Goal: Task Accomplishment & Management: Manage account settings

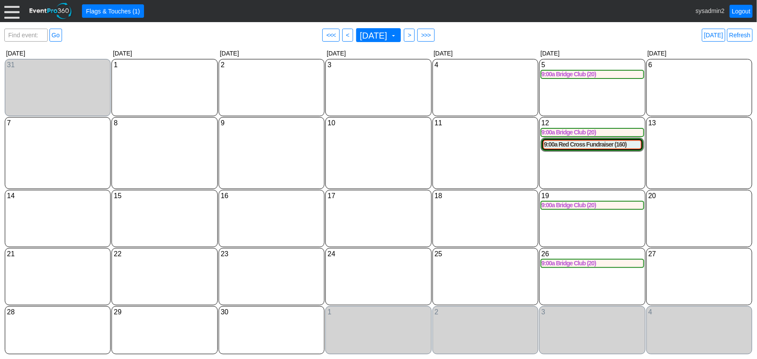
click at [13, 11] on div at bounding box center [11, 10] width 15 height 15
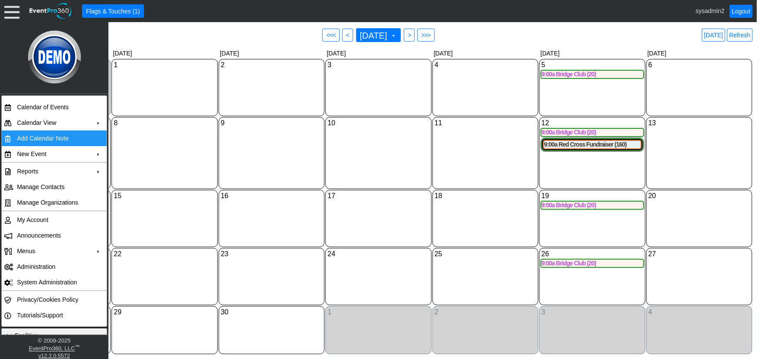
click at [54, 138] on td "Add Calendar Note" at bounding box center [52, 139] width 78 height 16
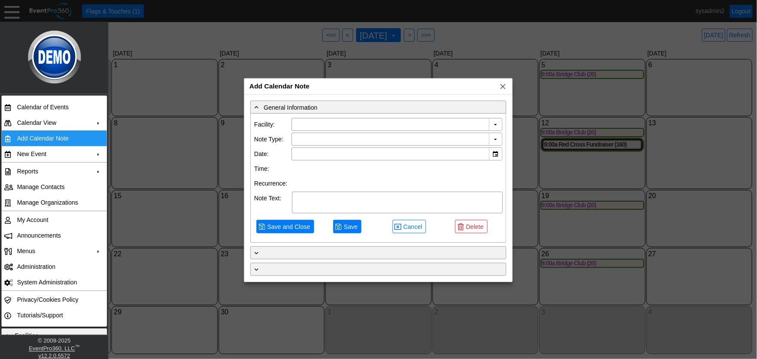
type input "Demo Venue 1"
type input "10/13/2025"
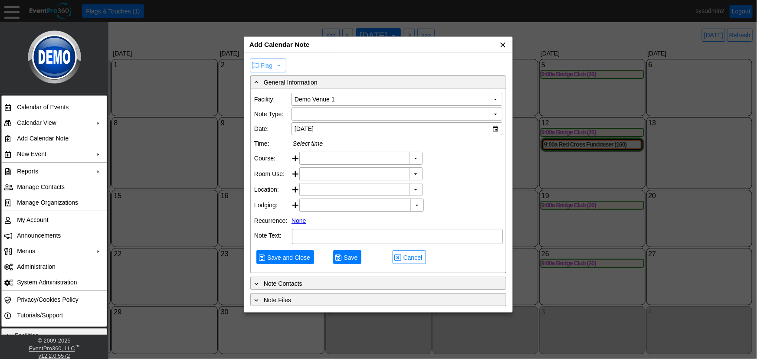
click at [502, 43] on span "x" at bounding box center [503, 44] width 9 height 9
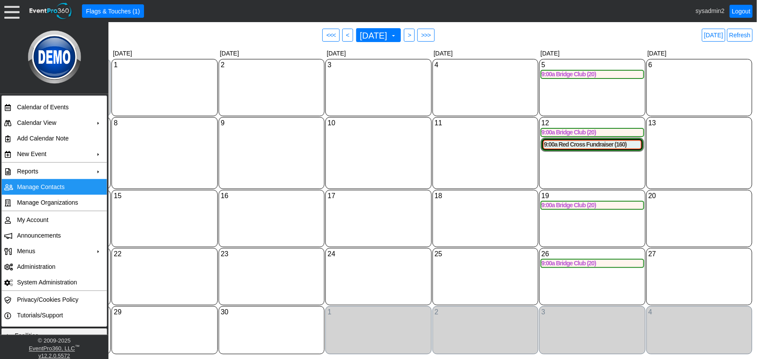
click at [34, 189] on td "Manage Contacts" at bounding box center [52, 187] width 78 height 16
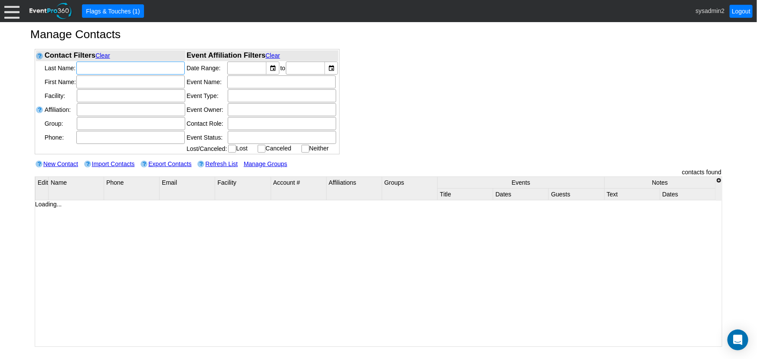
click at [455, 76] on div "Contact Filters Clear Last Name: First Name: Region: ▼ Χ Facility:" at bounding box center [379, 113] width 688 height 128
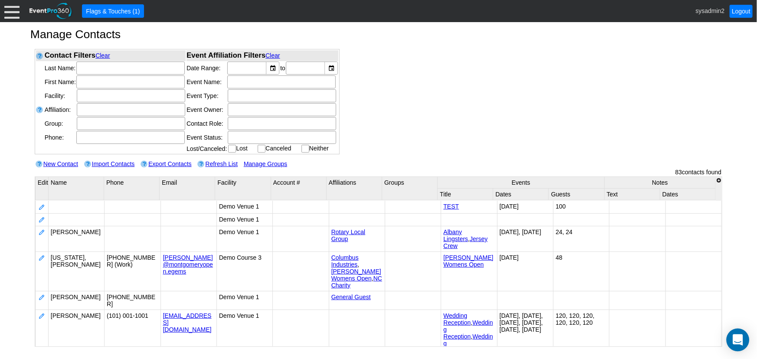
click at [738, 337] on icon "Open Intercom Messenger" at bounding box center [738, 340] width 10 height 11
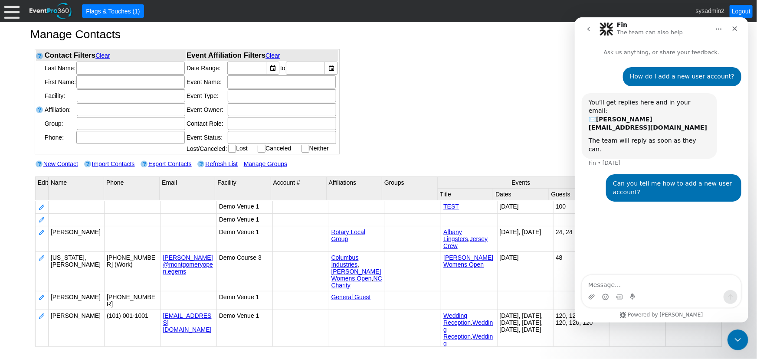
click at [9, 8] on div at bounding box center [11, 10] width 15 height 15
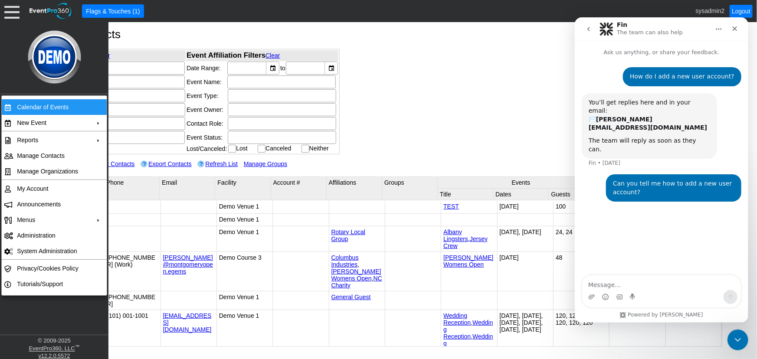
click at [51, 104] on td "Calendar of Events" at bounding box center [52, 107] width 78 height 16
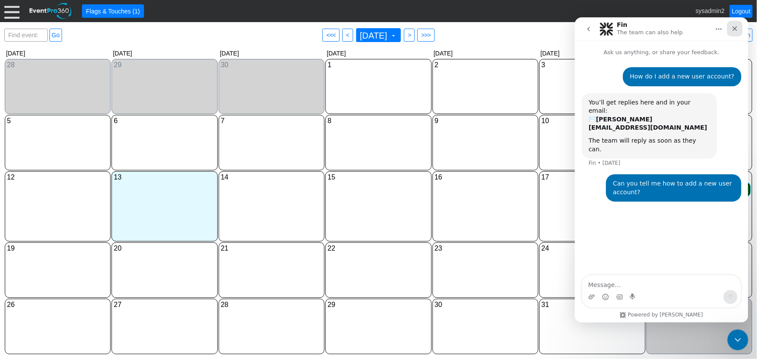
click at [735, 29] on icon "Close" at bounding box center [735, 28] width 5 height 5
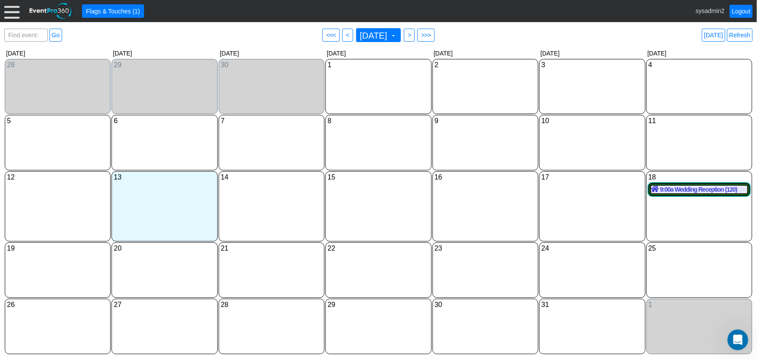
click at [585, 266] on div "24 Friday" at bounding box center [592, 271] width 106 height 56
click at [737, 344] on icon "Open Intercom Messenger" at bounding box center [737, 339] width 14 height 14
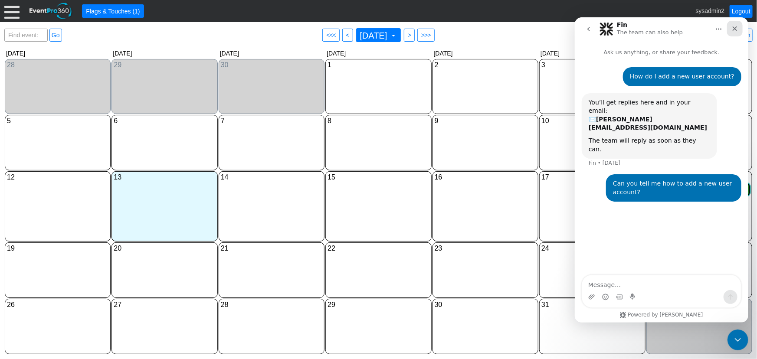
click at [735, 28] on icon "Close" at bounding box center [735, 28] width 5 height 5
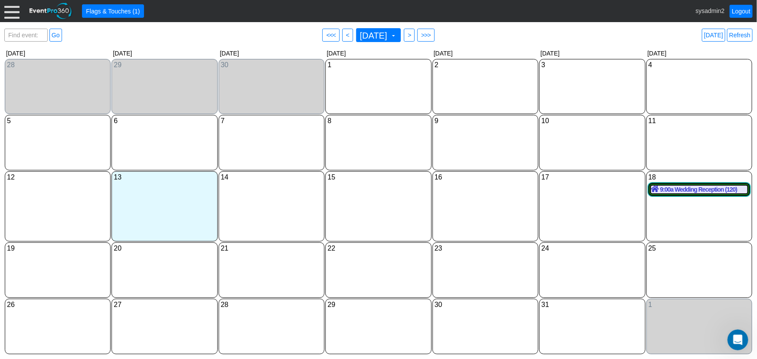
click at [462, 217] on div "16 Thursday" at bounding box center [486, 206] width 106 height 70
click at [368, 221] on div "15 Wednesday" at bounding box center [378, 206] width 106 height 70
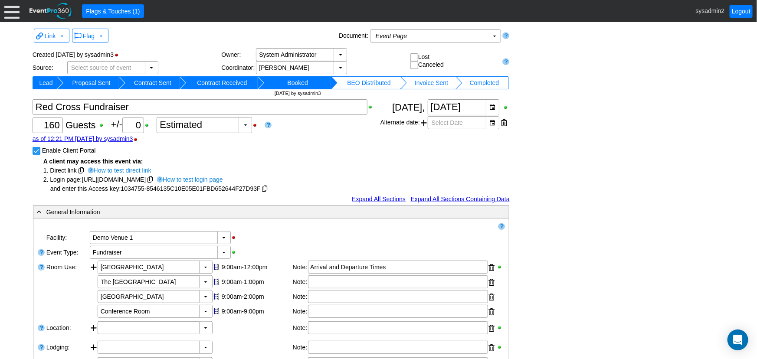
scroll to position [893, 0]
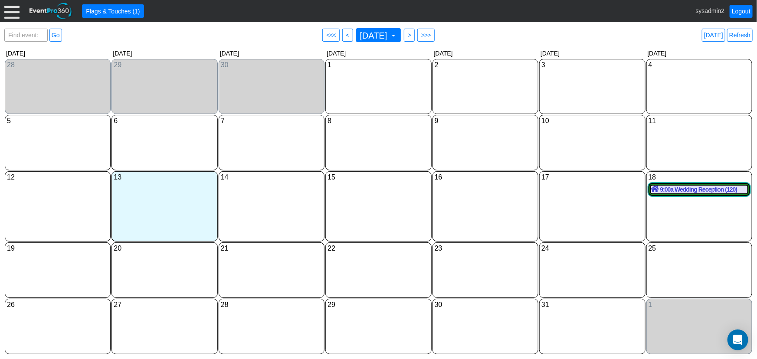
click at [2, 13] on div "● Flags & Touches (1) sysadmin2 Logout" at bounding box center [378, 11] width 757 height 22
click at [10, 15] on div at bounding box center [11, 10] width 15 height 15
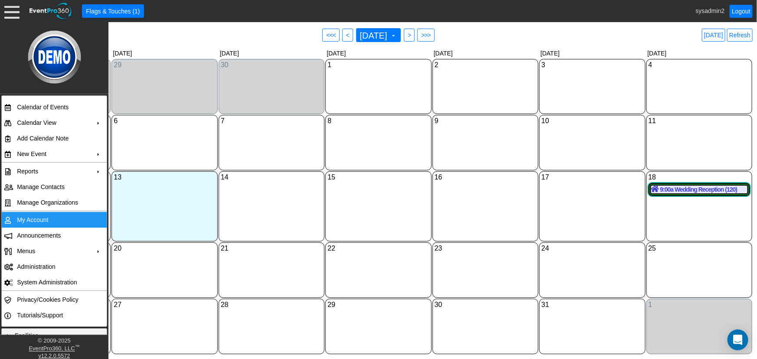
click at [59, 220] on td "My Account" at bounding box center [52, 220] width 78 height 16
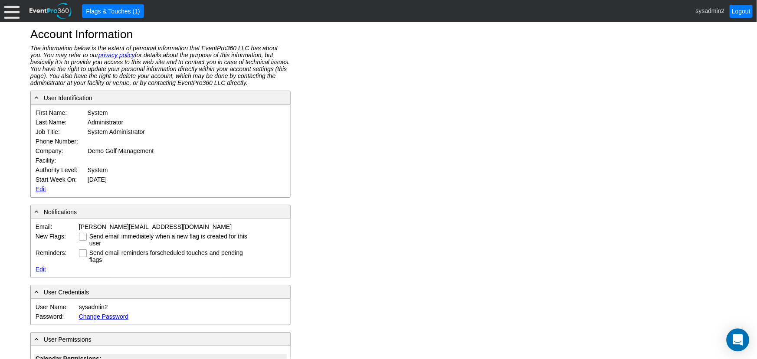
click at [742, 342] on icon "Open Intercom Messenger" at bounding box center [738, 340] width 10 height 11
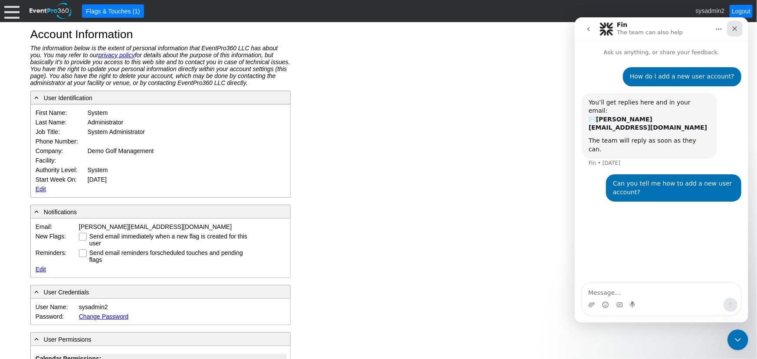
click at [737, 29] on icon "Close" at bounding box center [734, 28] width 7 height 7
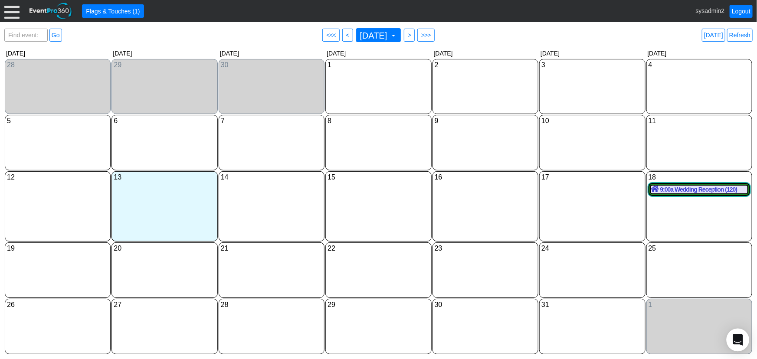
click at [740, 340] on icon "Open Intercom Messenger" at bounding box center [738, 340] width 10 height 11
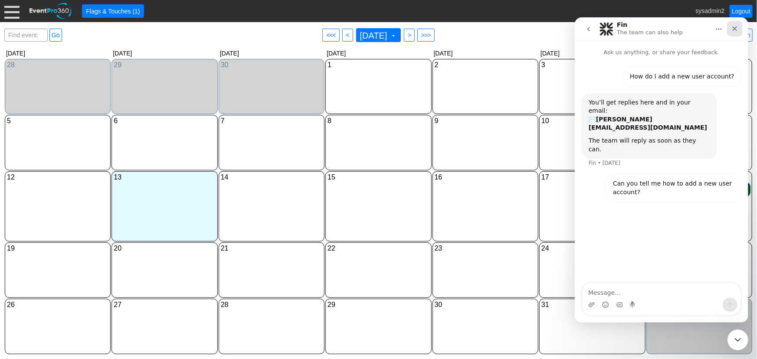
click at [732, 27] on icon "Close" at bounding box center [734, 28] width 7 height 7
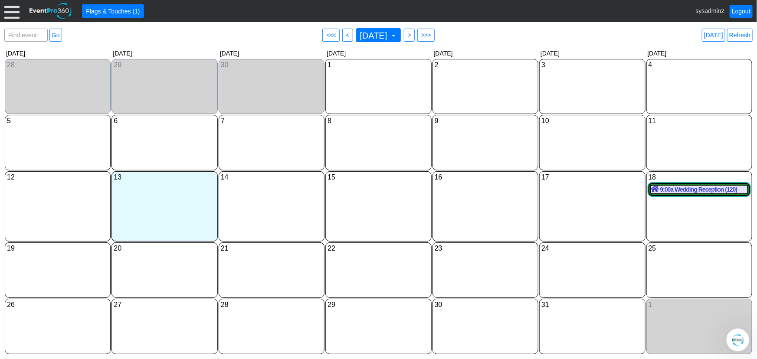
click at [737, 338] on icon "Open Intercom Messenger" at bounding box center [737, 339] width 14 height 14
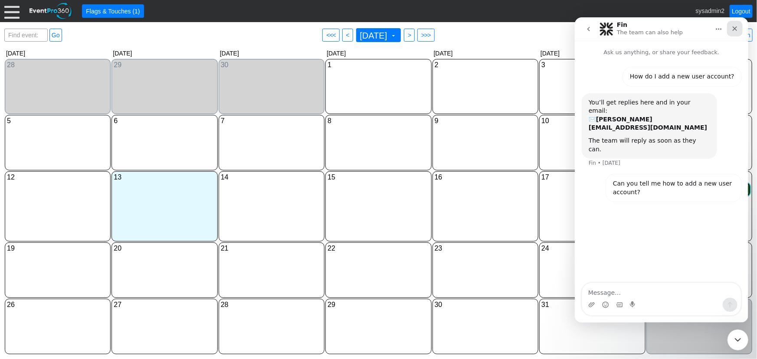
click at [735, 27] on icon "Close" at bounding box center [735, 28] width 5 height 5
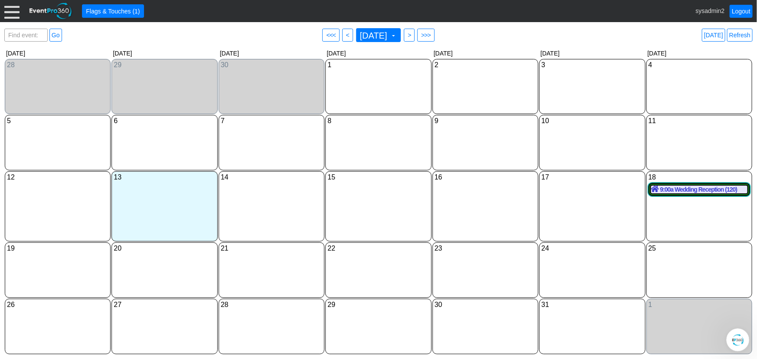
click at [736, 337] on icon "Open Intercom Messenger" at bounding box center [737, 339] width 14 height 14
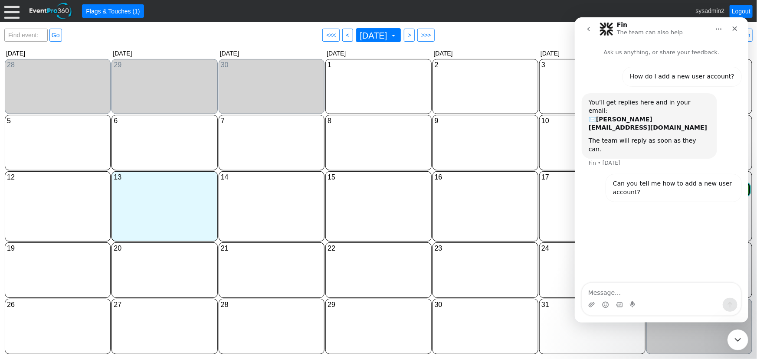
click at [588, 29] on icon "go back" at bounding box center [588, 28] width 3 height 4
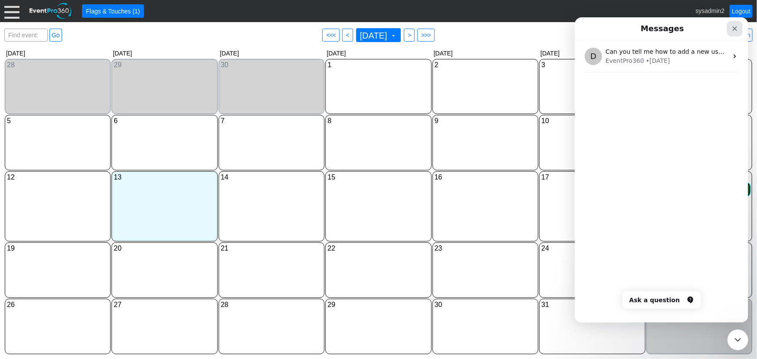
click at [734, 29] on icon "Close" at bounding box center [735, 28] width 5 height 5
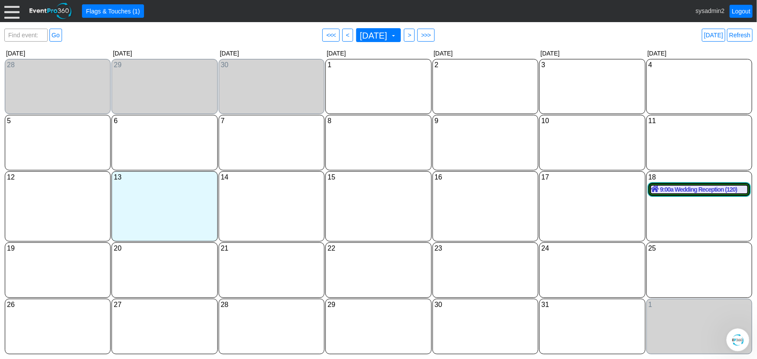
click at [740, 339] on icon "Open Intercom Messenger" at bounding box center [737, 339] width 14 height 14
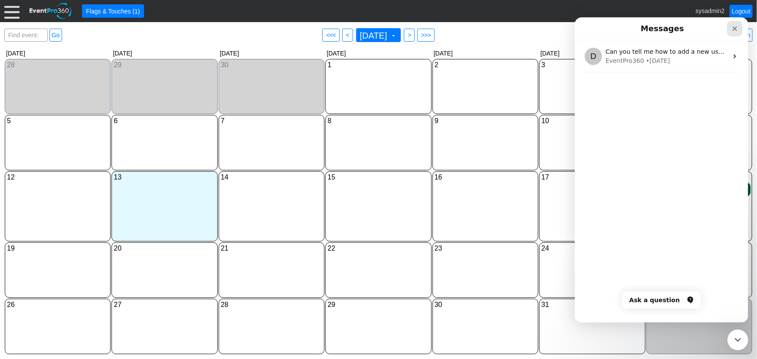
click at [733, 26] on icon "Close" at bounding box center [734, 28] width 7 height 7
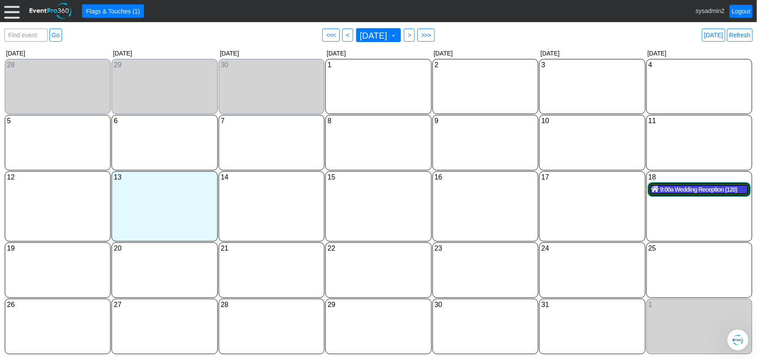
click at [658, 191] on span at bounding box center [655, 189] width 9 height 7
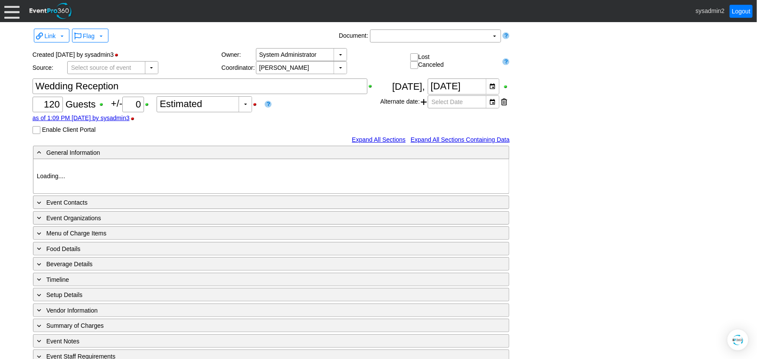
type input "Demo Venue 1"
type input "Wedding"
type input "https://eventpro360.com/"
type input "1040763"
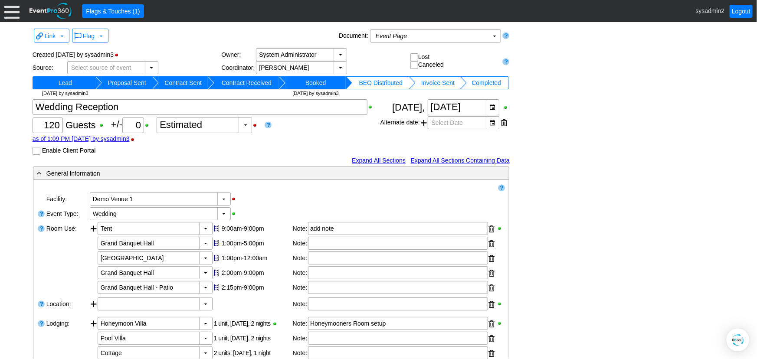
click at [737, 342] on img "Open Intercom Messenger" at bounding box center [738, 340] width 11 height 11
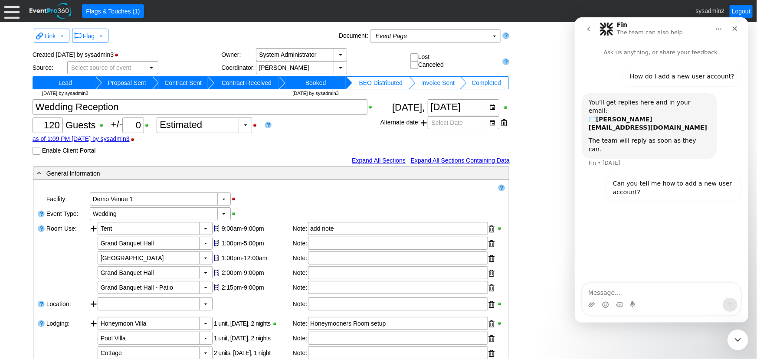
click at [587, 29] on icon "go back" at bounding box center [588, 28] width 3 height 4
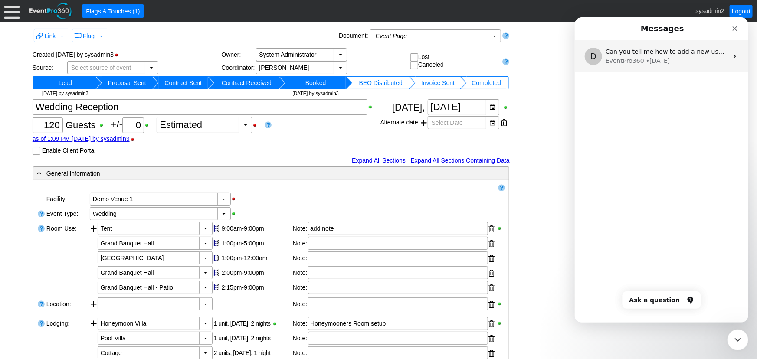
click at [699, 58] on div "EventPro360 • 6d ago" at bounding box center [666, 60] width 122 height 9
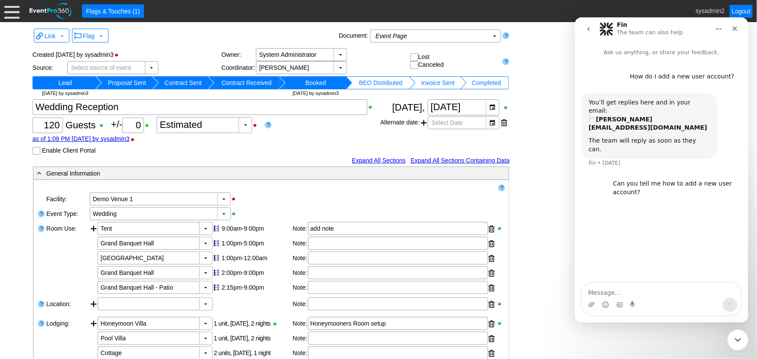
click at [583, 29] on button "go back" at bounding box center [588, 28] width 16 height 16
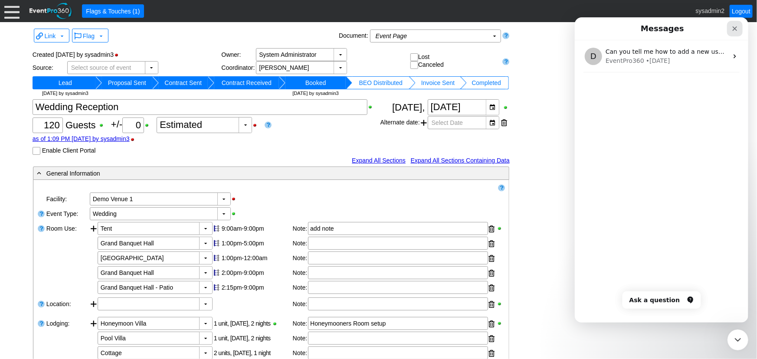
click at [732, 27] on icon "Close" at bounding box center [734, 28] width 7 height 7
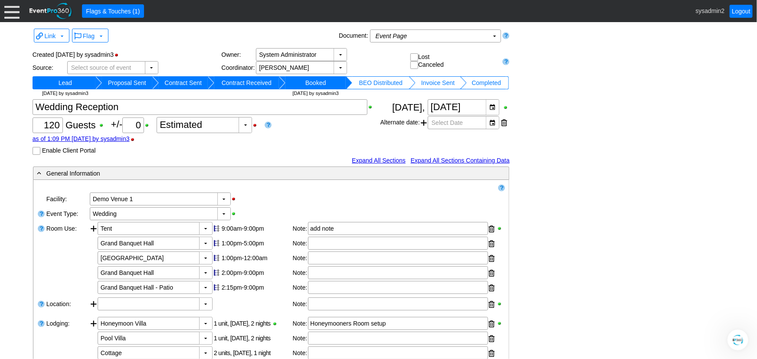
click at [13, 10] on div at bounding box center [11, 10] width 15 height 15
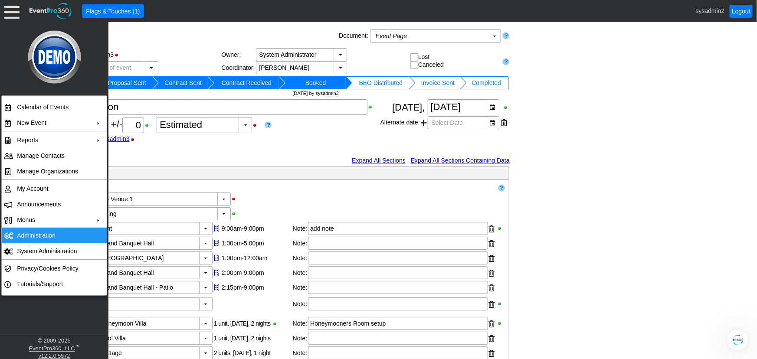
click at [53, 236] on td "Administration" at bounding box center [52, 236] width 78 height 16
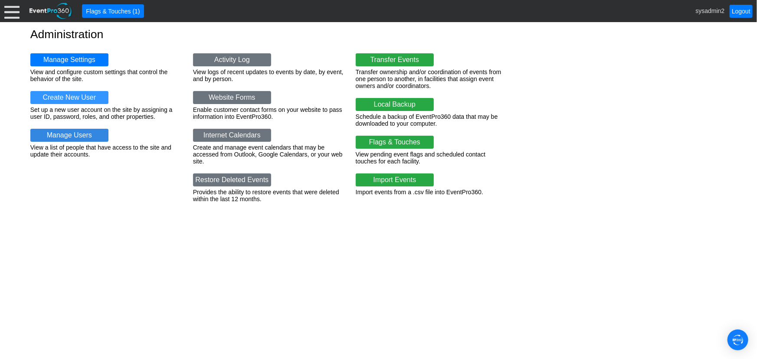
click at [64, 134] on link "Manage Users" at bounding box center [69, 135] width 78 height 13
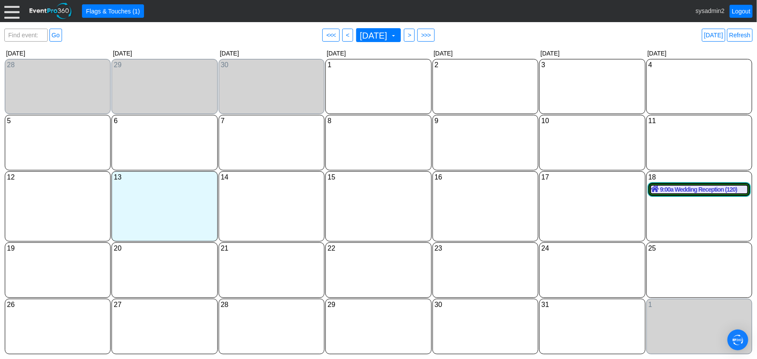
click at [598, 282] on div "24 Friday" at bounding box center [592, 271] width 106 height 56
click at [738, 344] on img "Open Intercom Messenger" at bounding box center [738, 340] width 11 height 11
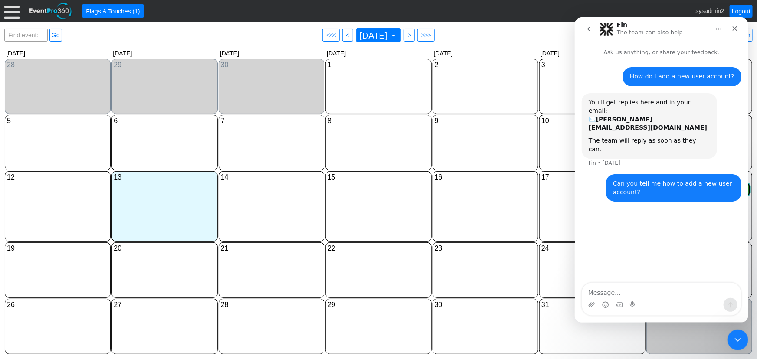
click at [458, 154] on div "9 Thursday" at bounding box center [486, 143] width 106 height 56
click at [733, 26] on icon "Close" at bounding box center [734, 28] width 7 height 7
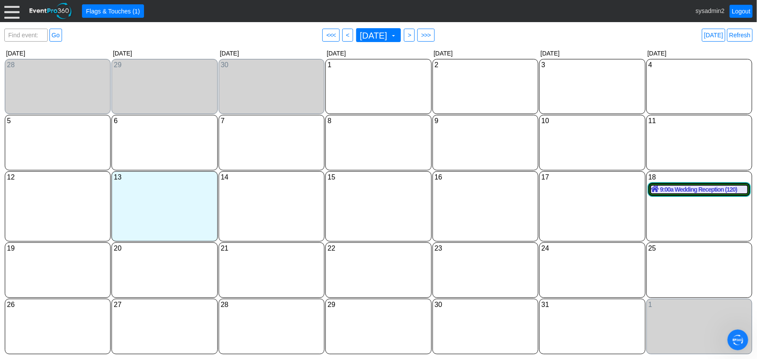
click at [576, 229] on div "17 Friday" at bounding box center [592, 206] width 106 height 70
click at [742, 333] on div "Open Intercom Messenger" at bounding box center [737, 339] width 29 height 29
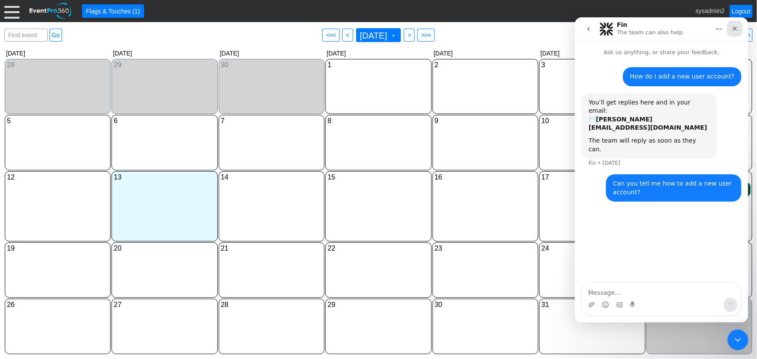
click at [734, 28] on icon "Close" at bounding box center [734, 28] width 7 height 7
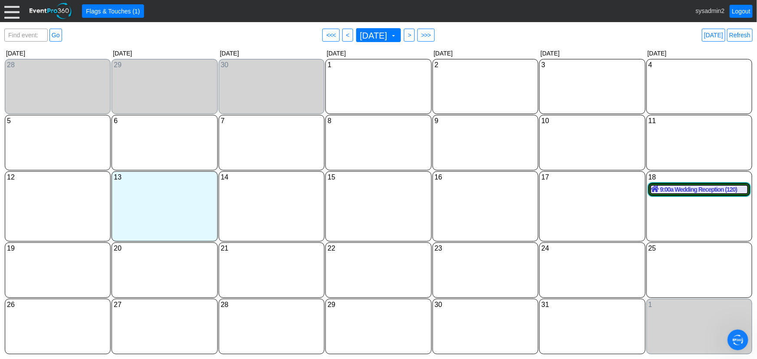
click at [362, 209] on div "15 Wednesday" at bounding box center [378, 206] width 106 height 70
click at [283, 210] on div "14 Tuesday" at bounding box center [272, 206] width 106 height 70
click at [160, 216] on div "13 Monday" at bounding box center [165, 206] width 106 height 70
click at [88, 214] on div "12 Sunday" at bounding box center [58, 206] width 106 height 70
click at [78, 147] on div "5 Sunday" at bounding box center [58, 143] width 106 height 56
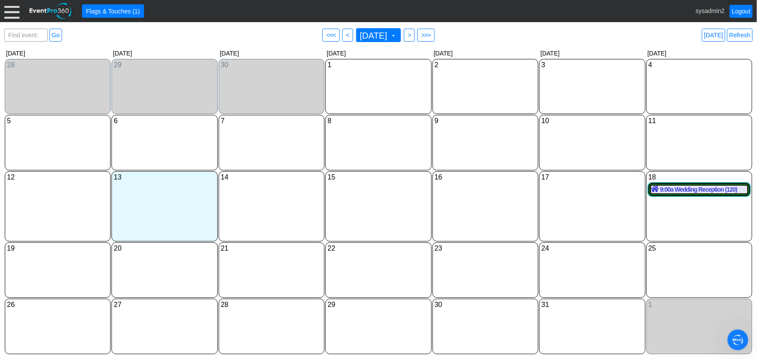
click at [143, 138] on div "6 Monday" at bounding box center [165, 143] width 106 height 56
click at [236, 145] on div "7 Tuesday" at bounding box center [272, 143] width 106 height 56
drag, startPoint x: 350, startPoint y: 141, endPoint x: 421, endPoint y: 141, distance: 70.3
click at [351, 141] on div "8 Wednesday" at bounding box center [378, 143] width 106 height 56
drag, startPoint x: 460, startPoint y: 141, endPoint x: 505, endPoint y: 143, distance: 44.8
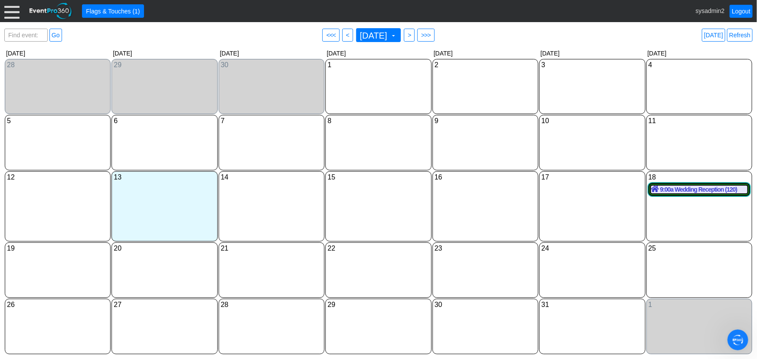
click at [461, 141] on div "9 Thursday" at bounding box center [486, 143] width 106 height 56
click at [573, 140] on div "10 Friday" at bounding box center [592, 143] width 106 height 56
click at [670, 141] on div "11 Saturday" at bounding box center [700, 143] width 106 height 56
click at [673, 224] on div "18 Saturday 9:00a Wedding Reception (120) Wedding Reception Booked Event at Dem…" at bounding box center [700, 206] width 106 height 70
click at [677, 276] on div "25 Saturday" at bounding box center [700, 271] width 106 height 56
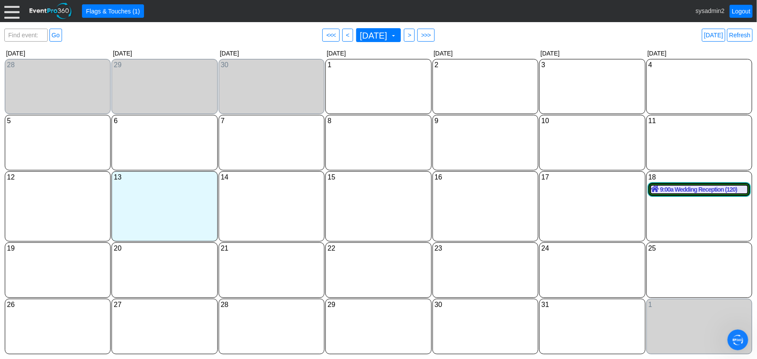
click at [682, 332] on div "1 Saturday" at bounding box center [700, 327] width 106 height 56
drag, startPoint x: 611, startPoint y: 342, endPoint x: 595, endPoint y: 342, distance: 15.6
click at [608, 342] on div "31 Friday" at bounding box center [592, 327] width 106 height 56
click at [516, 335] on div "30 Thursday" at bounding box center [486, 327] width 106 height 56
drag, startPoint x: 401, startPoint y: 335, endPoint x: 316, endPoint y: 334, distance: 85.5
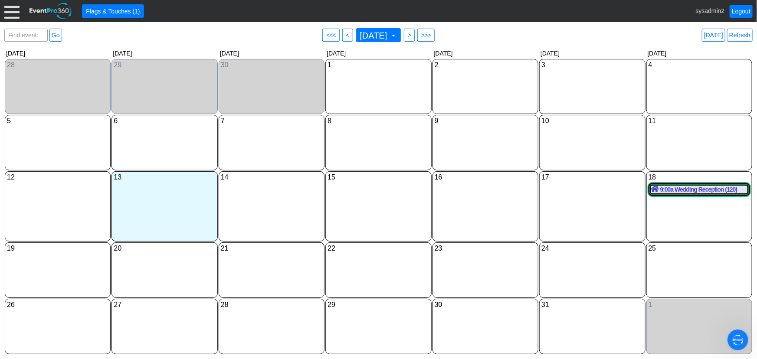
click at [401, 335] on div "29 Wednesday" at bounding box center [378, 327] width 106 height 56
click at [249, 335] on div "28 Tuesday" at bounding box center [272, 327] width 106 height 56
click at [183, 337] on div "27 Monday" at bounding box center [165, 327] width 106 height 56
click at [66, 334] on div "26 Sunday" at bounding box center [58, 327] width 106 height 56
drag, startPoint x: 69, startPoint y: 263, endPoint x: 162, endPoint y: 270, distance: 92.7
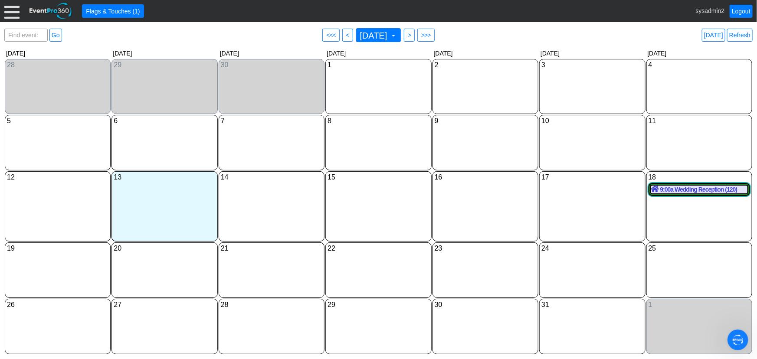
click at [73, 263] on div "19 Sunday" at bounding box center [58, 271] width 106 height 56
click at [175, 271] on div "20 Monday" at bounding box center [165, 271] width 106 height 56
drag, startPoint x: 152, startPoint y: 210, endPoint x: 98, endPoint y: 208, distance: 54.7
click at [150, 210] on div "13 Monday" at bounding box center [165, 206] width 106 height 70
click at [95, 208] on div "12 Sunday" at bounding box center [58, 206] width 106 height 70
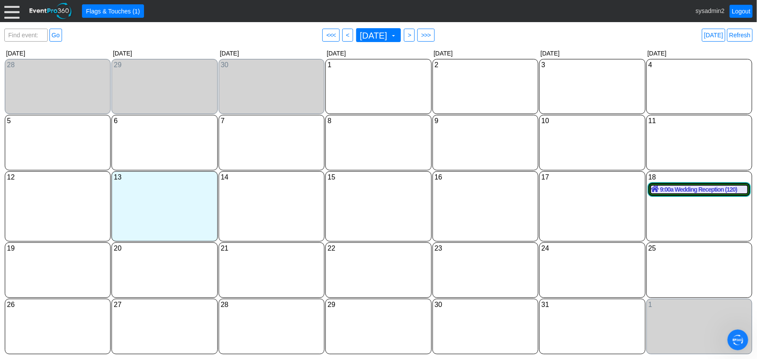
drag, startPoint x: 243, startPoint y: 213, endPoint x: 258, endPoint y: 213, distance: 14.3
click at [245, 213] on div "14 Tuesday" at bounding box center [272, 206] width 106 height 70
drag, startPoint x: 370, startPoint y: 212, endPoint x: 381, endPoint y: 212, distance: 10.4
click at [372, 212] on div "15 Wednesday" at bounding box center [378, 206] width 106 height 70
drag, startPoint x: 471, startPoint y: 210, endPoint x: 546, endPoint y: 209, distance: 75.1
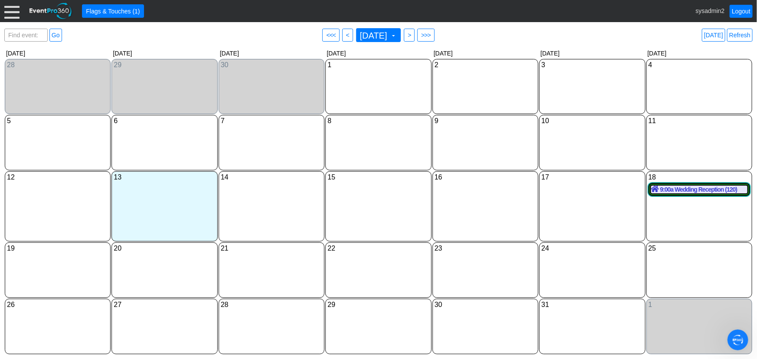
click at [473, 210] on div "16 Thursday" at bounding box center [486, 206] width 106 height 70
click at [566, 208] on div "17 Friday" at bounding box center [592, 206] width 106 height 70
click at [681, 216] on div "18 Saturday 9:00a Wedding Reception (120) Wedding Reception Booked Event at Dem…" at bounding box center [700, 206] width 106 height 70
click at [682, 268] on div "25 Saturday" at bounding box center [700, 271] width 106 height 56
click at [739, 336] on icon "Open Intercom Messenger" at bounding box center [737, 339] width 14 height 14
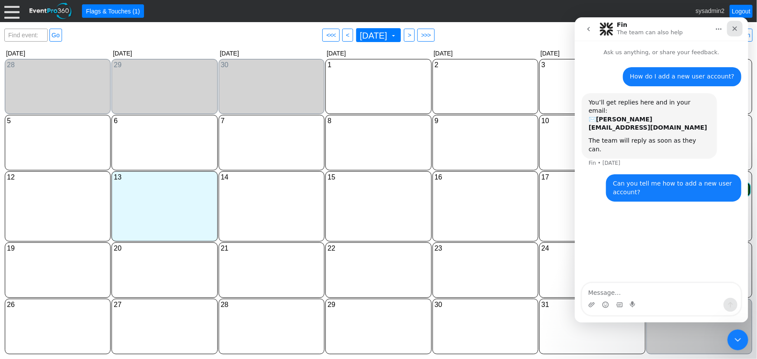
click at [733, 29] on icon "Close" at bounding box center [734, 28] width 7 height 7
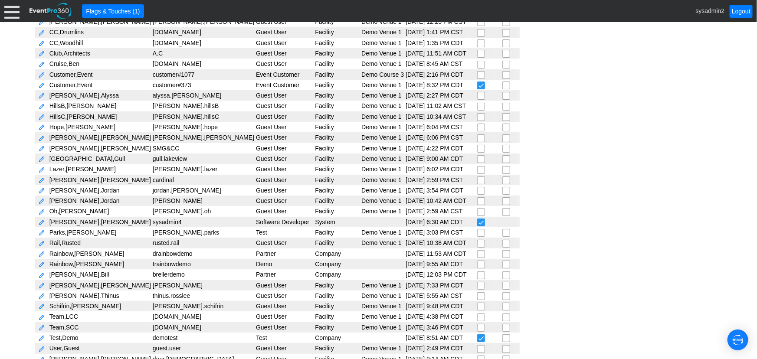
scroll to position [224, 0]
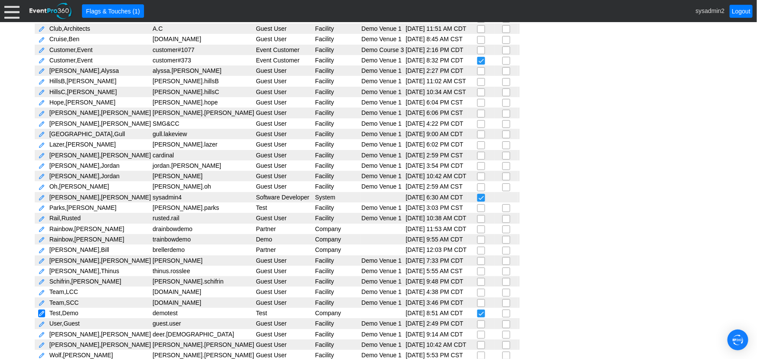
click at [40, 310] on link at bounding box center [41, 314] width 7 height 8
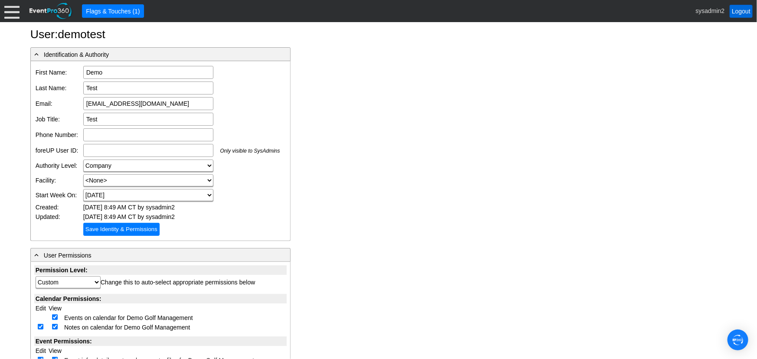
click at [745, 11] on link "Logout" at bounding box center [741, 11] width 23 height 13
